Goal: Information Seeking & Learning: Learn about a topic

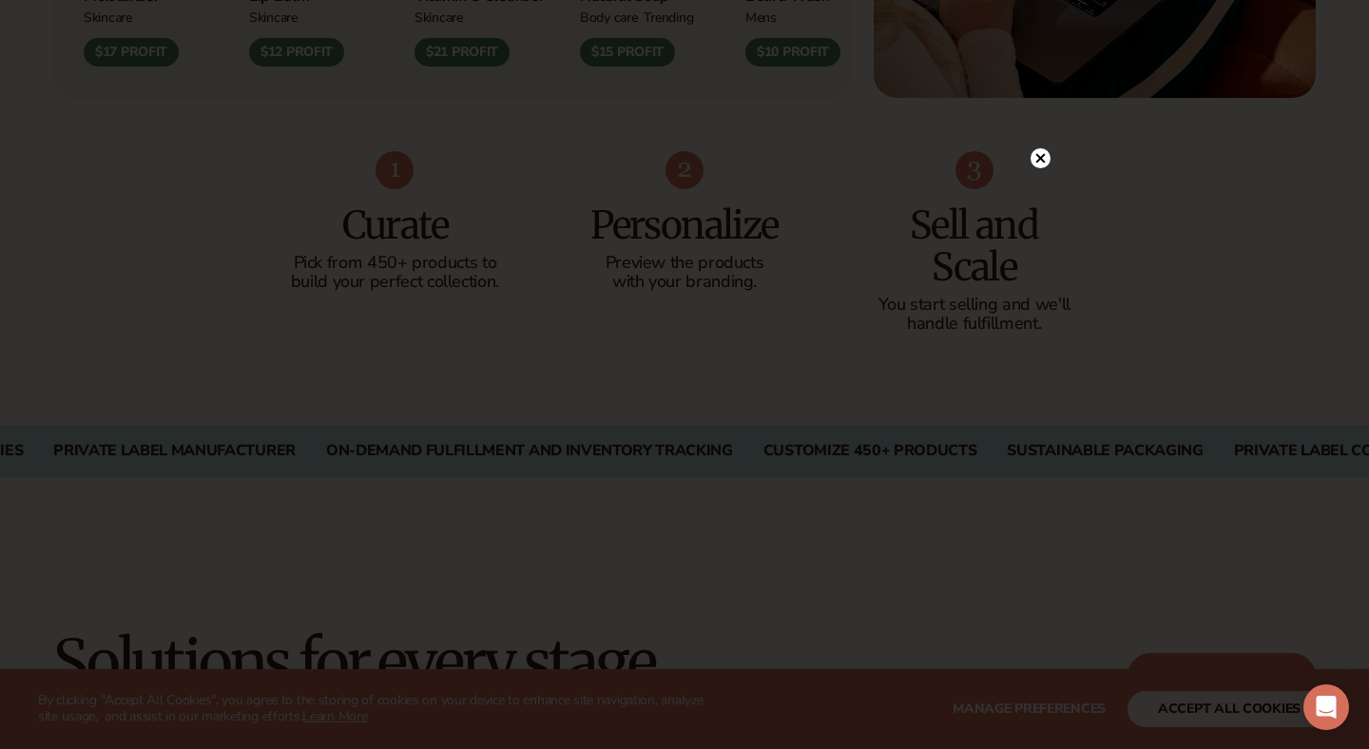
scroll to position [1188, 0]
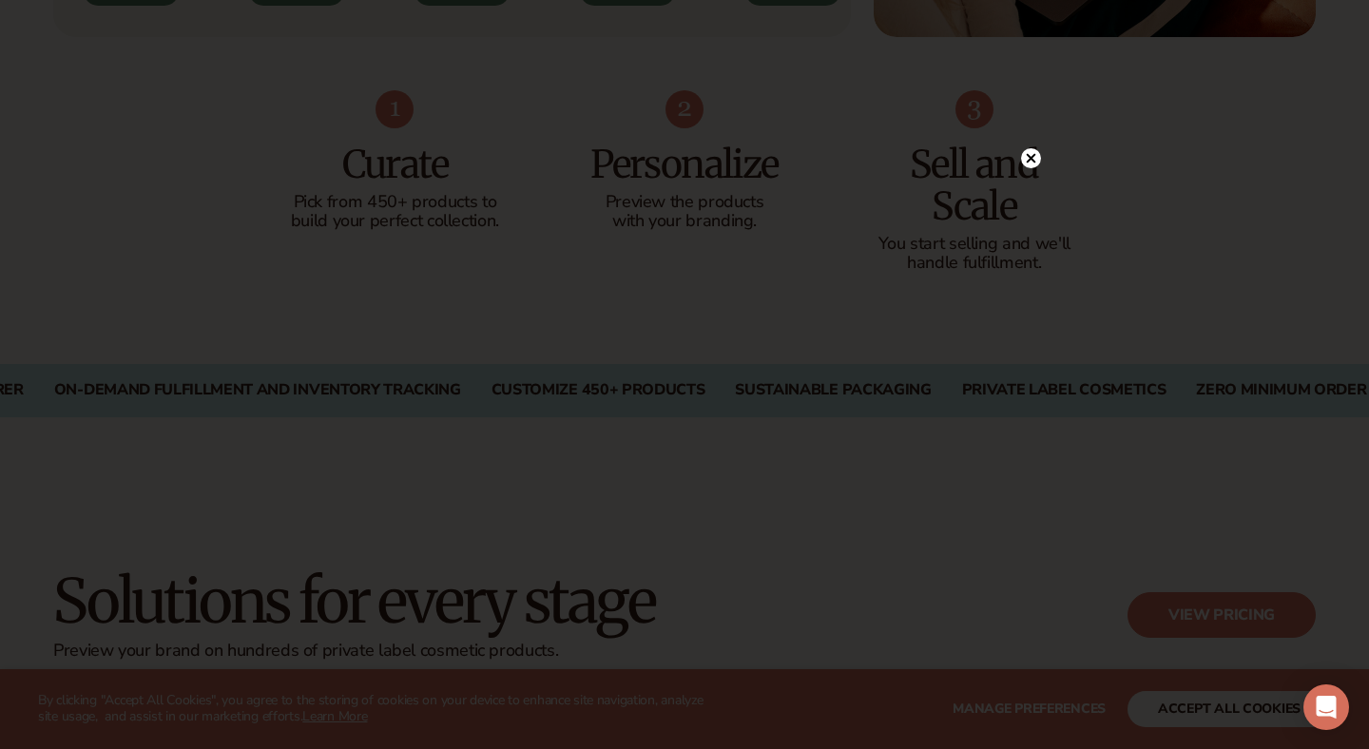
click at [1032, 162] on circle at bounding box center [1031, 158] width 20 height 20
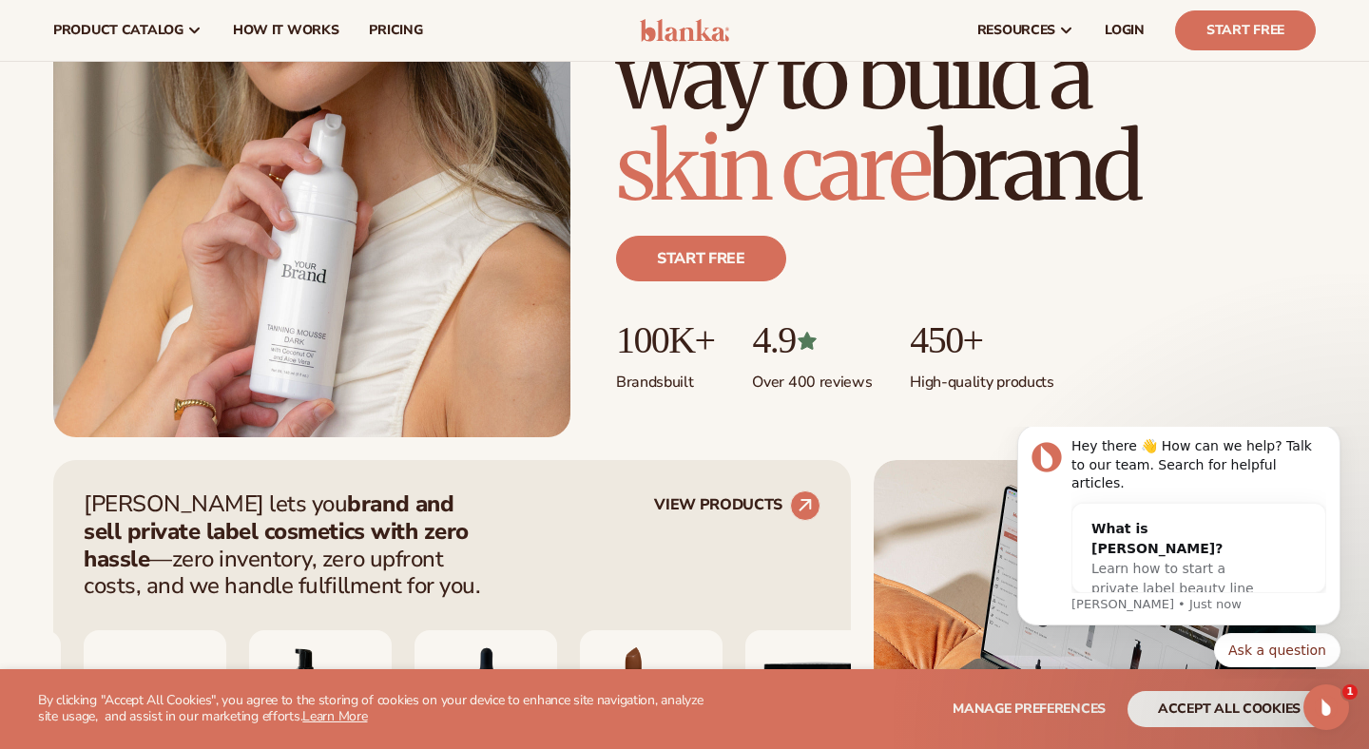
scroll to position [0, 0]
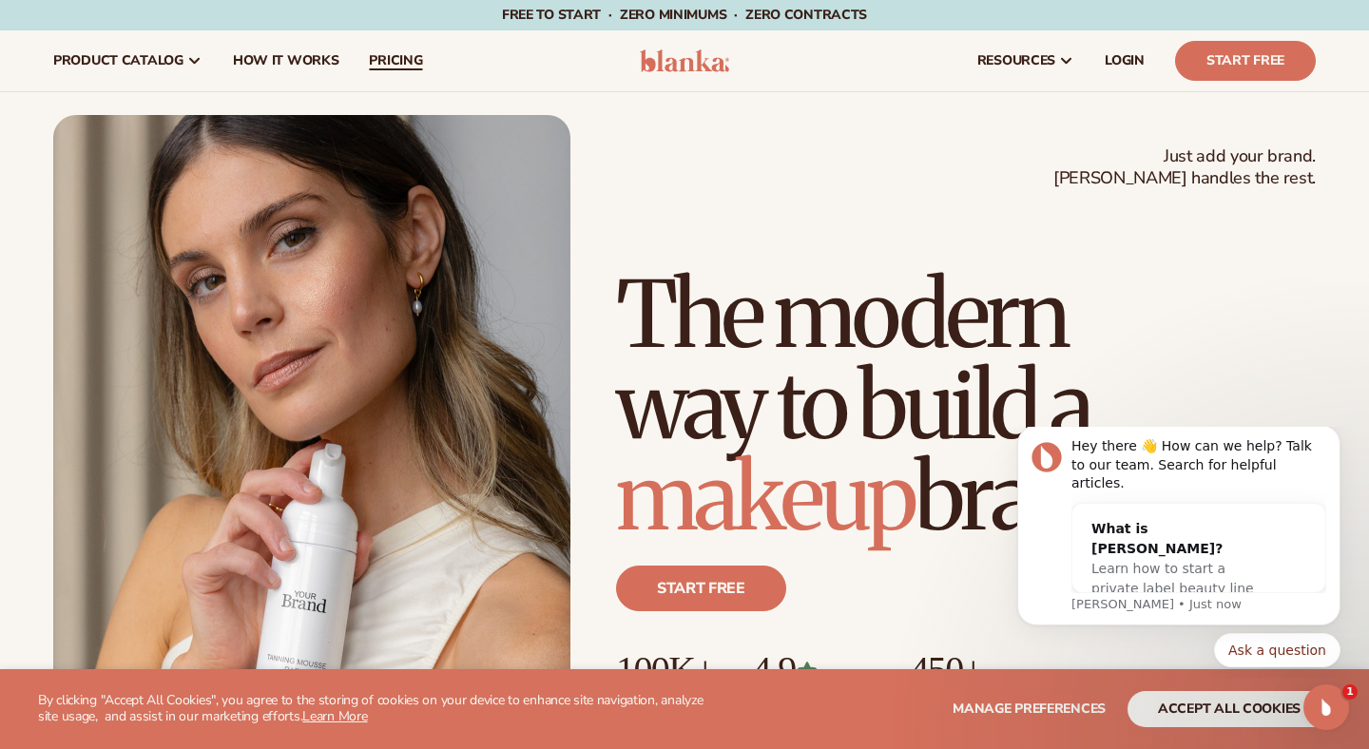
click at [406, 70] on link "pricing" at bounding box center [396, 60] width 84 height 61
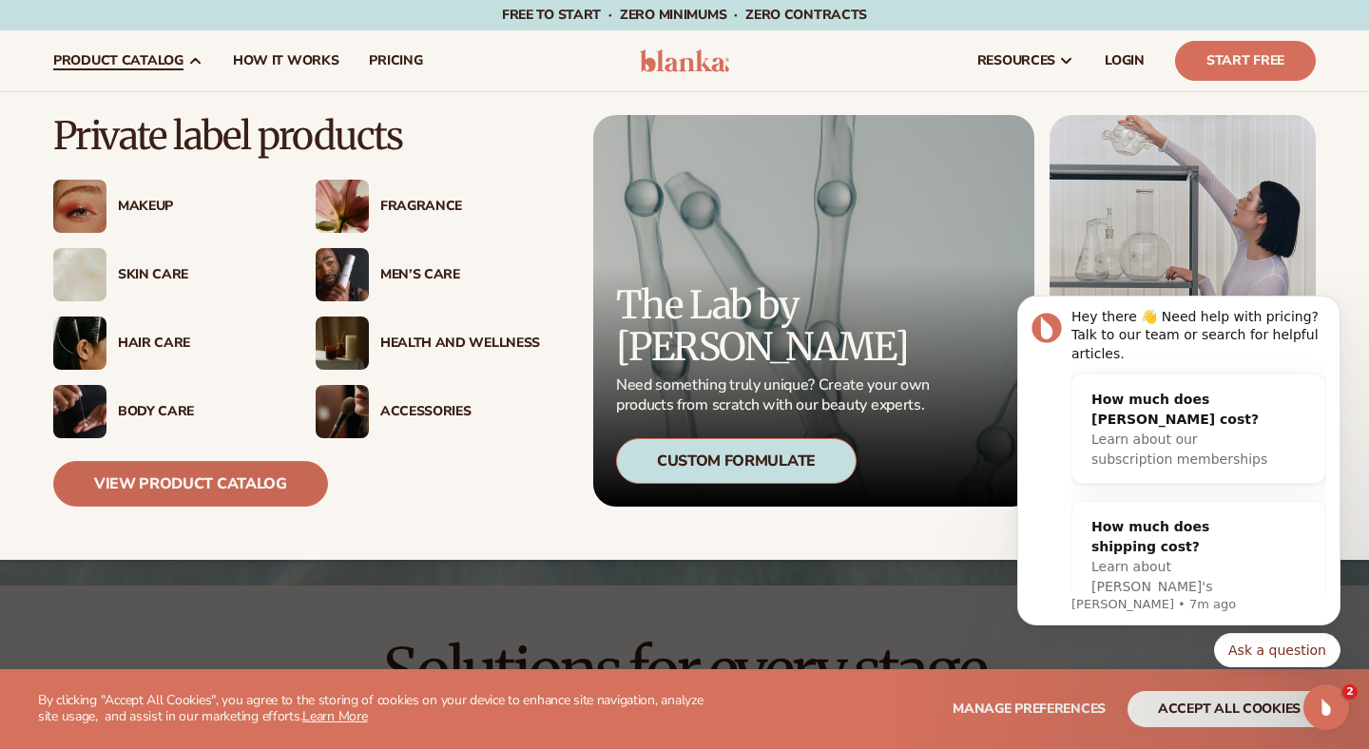
click at [167, 471] on link "View Product Catalog" at bounding box center [190, 484] width 275 height 46
